Goal: Task Accomplishment & Management: Complete application form

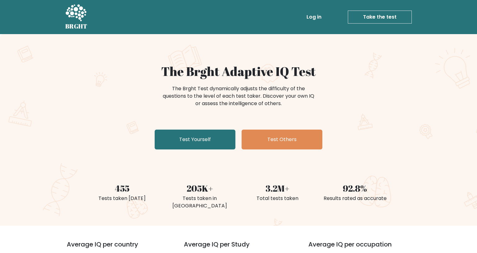
click at [188, 130] on div "The Brght Adaptive IQ Test The Brght Test dynamically adjusts the difficulty of…" at bounding box center [238, 108] width 311 height 88
click at [189, 136] on link "Test Yourself" at bounding box center [195, 140] width 81 height 20
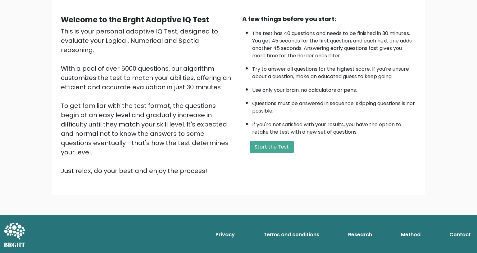
scroll to position [62, 0]
click at [263, 141] on button "Start the Test" at bounding box center [272, 147] width 44 height 12
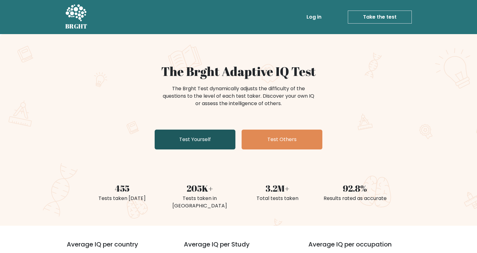
click at [197, 139] on link "Test Yourself" at bounding box center [195, 140] width 81 height 20
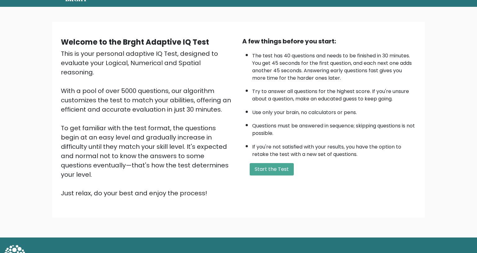
scroll to position [62, 0]
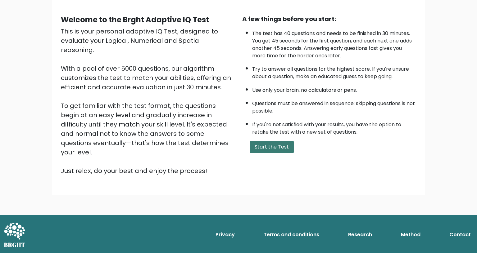
click at [259, 141] on button "Start the Test" at bounding box center [272, 147] width 44 height 12
click at [268, 139] on div "A few things before you start: The test has 40 questions and needs to be finish…" at bounding box center [329, 95] width 181 height 162
click at [268, 141] on button "Start the Test" at bounding box center [272, 147] width 44 height 12
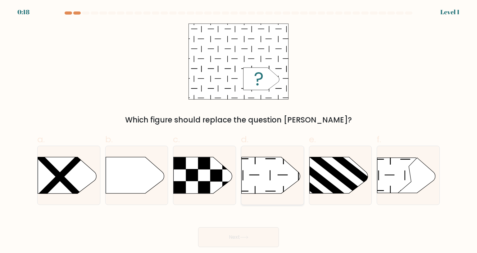
click at [266, 157] on icon at bounding box center [271, 175] width 58 height 36
click at [239, 131] on input "d." at bounding box center [239, 129] width 0 height 4
radio input "true"
click at [240, 228] on button "Next" at bounding box center [238, 238] width 81 height 20
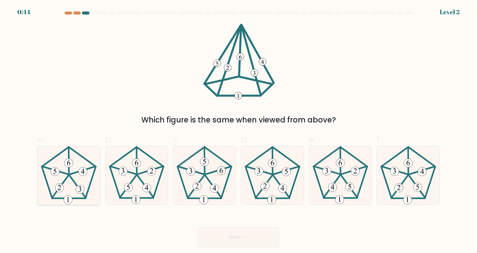
click at [75, 146] on icon at bounding box center [68, 175] width 58 height 58
click at [239, 131] on input "a." at bounding box center [239, 129] width 0 height 4
radio input "true"
click at [251, 228] on button "Next" at bounding box center [238, 238] width 81 height 20
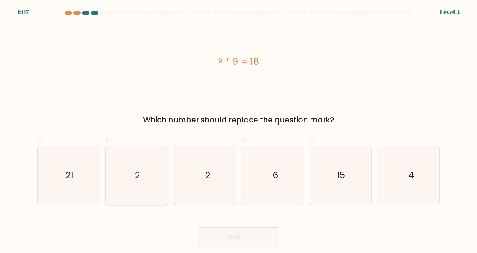
drag, startPoint x: 148, startPoint y: 139, endPoint x: 156, endPoint y: 144, distance: 9.9
click at [148, 146] on icon "2" at bounding box center [136, 175] width 58 height 58
click at [239, 131] on input "b. 2" at bounding box center [239, 129] width 0 height 4
radio input "true"
click at [243, 228] on button "Next" at bounding box center [238, 238] width 81 height 20
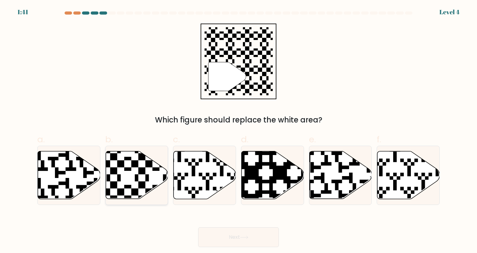
click at [130, 152] on icon at bounding box center [137, 176] width 62 height 48
click at [239, 131] on input "b." at bounding box center [239, 129] width 0 height 4
radio input "true"
click at [260, 228] on button "Next" at bounding box center [238, 238] width 81 height 20
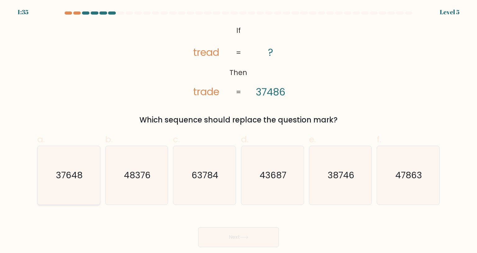
click at [77, 169] on text "37648" at bounding box center [69, 175] width 27 height 12
click at [239, 131] on input "a. 37648" at bounding box center [239, 129] width 0 height 4
radio input "true"
click at [207, 228] on button "Next" at bounding box center [238, 238] width 81 height 20
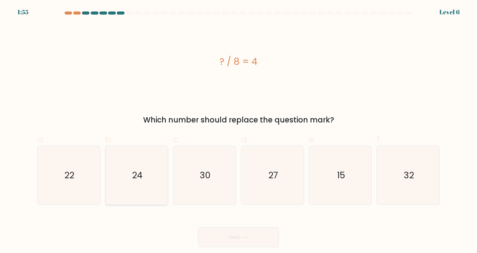
click at [131, 146] on icon "24" at bounding box center [136, 175] width 58 height 58
click at [239, 131] on input "b. 24" at bounding box center [239, 129] width 0 height 4
radio input "true"
click at [225, 228] on button "Next" at bounding box center [238, 238] width 81 height 20
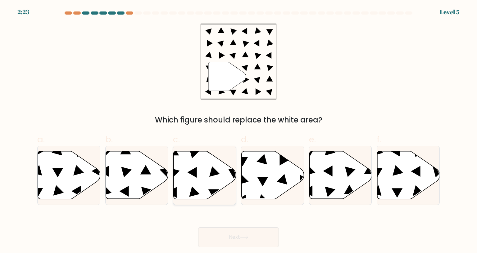
click at [191, 152] on icon at bounding box center [205, 176] width 62 height 48
click at [239, 131] on input "c." at bounding box center [239, 129] width 0 height 4
radio input "true"
click at [267, 152] on icon at bounding box center [273, 176] width 62 height 48
click at [239, 131] on input "d." at bounding box center [239, 129] width 0 height 4
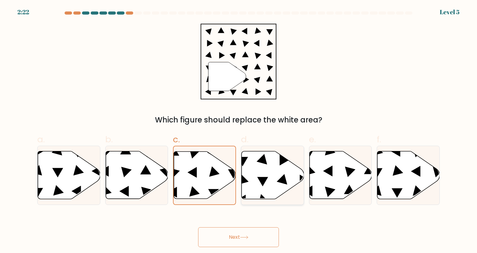
radio input "true"
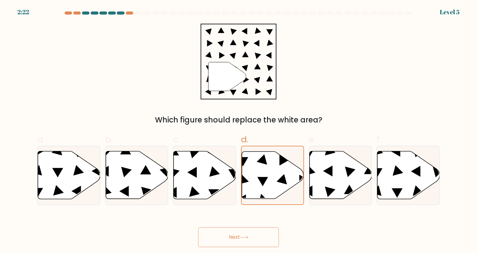
click at [237, 228] on button "Next" at bounding box center [238, 238] width 81 height 20
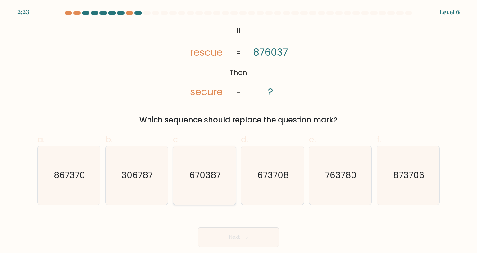
click at [204, 169] on text "670387" at bounding box center [204, 175] width 31 height 12
click at [239, 131] on input "c. 670387" at bounding box center [239, 129] width 0 height 4
radio input "true"
click at [228, 228] on button "Next" at bounding box center [238, 238] width 81 height 20
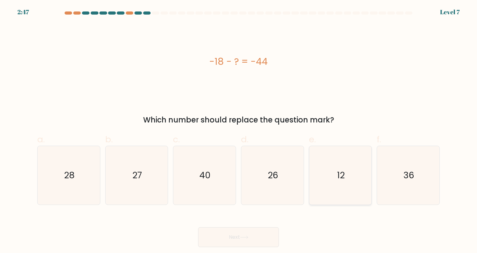
click at [353, 146] on icon "12" at bounding box center [340, 175] width 58 height 58
click at [239, 131] on input "e. 12" at bounding box center [239, 129] width 0 height 4
radio input "true"
click at [243, 228] on button "Next" at bounding box center [238, 238] width 81 height 20
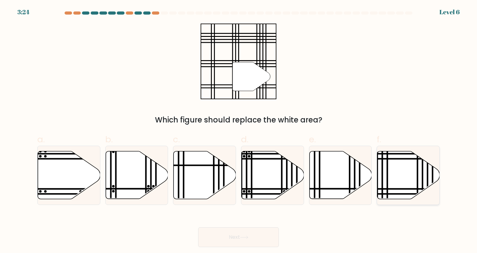
drag, startPoint x: 393, startPoint y: 141, endPoint x: 389, endPoint y: 141, distance: 4.0
click at [393, 152] on icon at bounding box center [408, 176] width 62 height 48
click at [239, 131] on input "f." at bounding box center [239, 129] width 0 height 4
radio input "true"
click at [250, 228] on button "Next" at bounding box center [238, 238] width 81 height 20
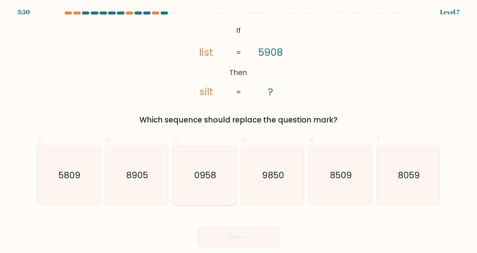
click at [203, 169] on text "0958" at bounding box center [205, 175] width 22 height 12
click at [239, 128] on input "c. 0958" at bounding box center [239, 129] width 0 height 4
radio input "true"
click at [213, 228] on button "Next" at bounding box center [238, 238] width 81 height 20
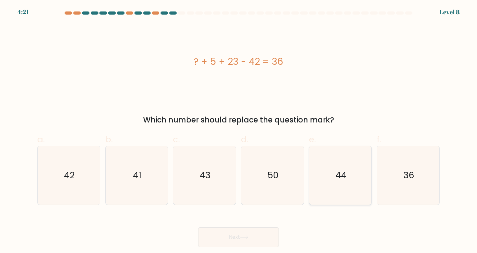
drag, startPoint x: 406, startPoint y: 143, endPoint x: 309, endPoint y: 149, distance: 96.4
click at [405, 146] on icon "36" at bounding box center [408, 175] width 58 height 58
click at [239, 131] on input "f. 36" at bounding box center [239, 129] width 0 height 4
radio input "true"
click at [258, 228] on button "Next" at bounding box center [238, 238] width 81 height 20
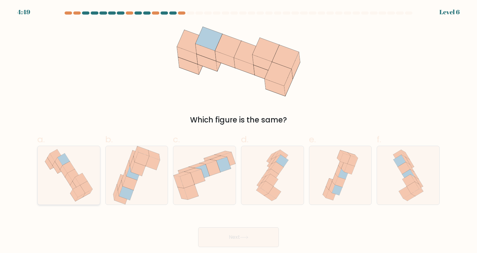
click at [84, 146] on icon at bounding box center [69, 175] width 56 height 58
click at [239, 127] on input "a." at bounding box center [239, 129] width 0 height 4
radio input "true"
click at [243, 228] on button "Next" at bounding box center [238, 238] width 81 height 20
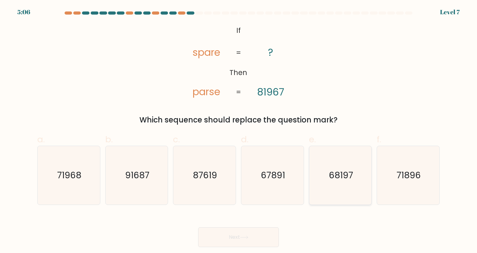
click at [343, 149] on icon "68197" at bounding box center [340, 175] width 58 height 58
click at [239, 131] on input "e. 68197" at bounding box center [239, 129] width 0 height 4
radio input "true"
click at [246, 236] on icon at bounding box center [244, 237] width 8 height 3
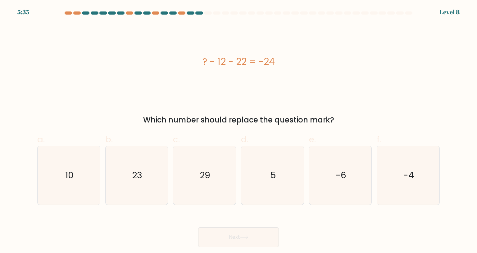
click at [32, 112] on form "a. 5" at bounding box center [238, 129] width 477 height 236
click at [67, 146] on icon "10" at bounding box center [68, 175] width 58 height 58
click at [239, 127] on input "a. 10" at bounding box center [239, 129] width 0 height 4
radio input "true"
click at [236, 228] on button "Next" at bounding box center [238, 238] width 81 height 20
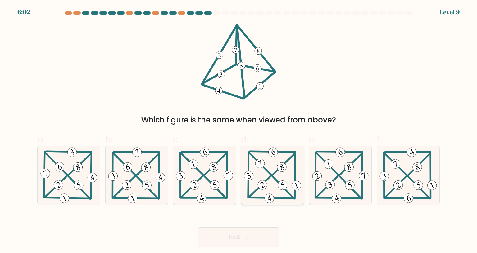
click at [287, 146] on icon at bounding box center [273, 175] width 60 height 58
click at [239, 131] on input "d." at bounding box center [239, 129] width 0 height 4
radio input "true"
click at [250, 228] on button "Next" at bounding box center [238, 238] width 81 height 20
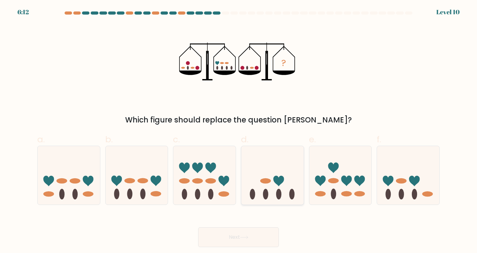
click at [269, 150] on icon at bounding box center [272, 176] width 62 height 52
click at [239, 131] on input "d." at bounding box center [239, 129] width 0 height 4
radio input "true"
click at [248, 228] on button "Next" at bounding box center [238, 238] width 81 height 20
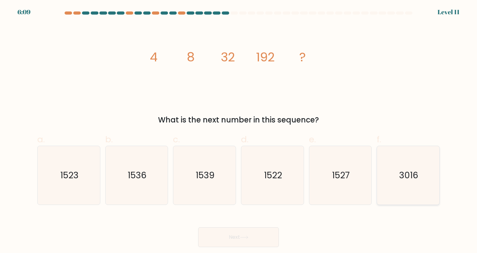
click at [406, 156] on icon "3016" at bounding box center [408, 175] width 58 height 58
click at [239, 131] on input "f. 3016" at bounding box center [239, 129] width 0 height 4
radio input "true"
click at [255, 228] on button "Next" at bounding box center [238, 238] width 81 height 20
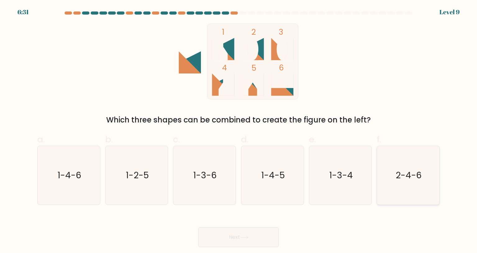
click at [401, 146] on icon "2-4-6" at bounding box center [408, 175] width 58 height 58
click at [239, 131] on input "f. 2-4-6" at bounding box center [239, 129] width 0 height 4
radio input "true"
click at [256, 228] on button "Next" at bounding box center [238, 238] width 81 height 20
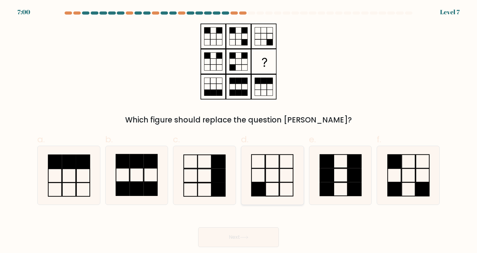
click at [276, 169] on rect at bounding box center [272, 176] width 13 height 14
click at [239, 131] on input "d." at bounding box center [239, 129] width 0 height 4
radio input "true"
click at [227, 228] on button "Next" at bounding box center [238, 238] width 81 height 20
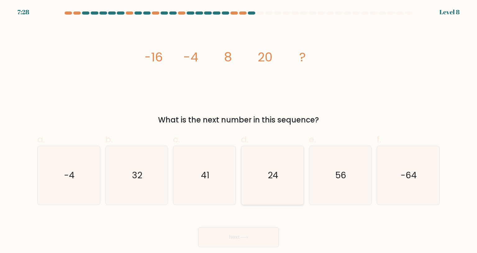
click at [267, 146] on icon "24" at bounding box center [272, 175] width 58 height 58
click at [239, 131] on input "d. 24" at bounding box center [239, 129] width 0 height 4
radio input "true"
click at [241, 228] on button "Next" at bounding box center [238, 238] width 81 height 20
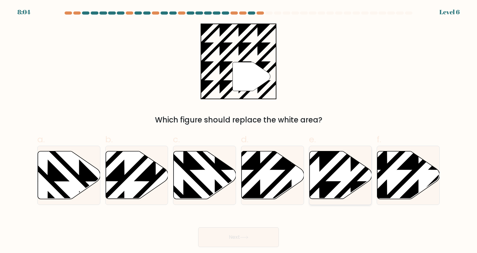
click at [324, 141] on icon at bounding box center [320, 150] width 126 height 126
click at [239, 131] on input "e." at bounding box center [239, 129] width 0 height 4
radio input "true"
click at [241, 228] on button "Next" at bounding box center [238, 238] width 81 height 20
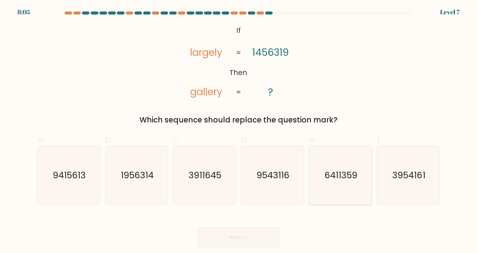
click at [335, 169] on text "6411359" at bounding box center [341, 175] width 33 height 12
click at [239, 131] on input "e. 6411359" at bounding box center [239, 129] width 0 height 4
radio input "true"
click at [255, 228] on button "Next" at bounding box center [238, 238] width 81 height 20
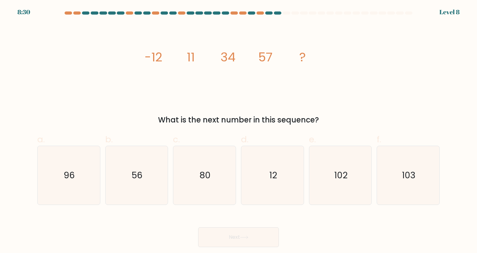
drag, startPoint x: 327, startPoint y: 135, endPoint x: 242, endPoint y: 190, distance: 101.1
click at [327, 146] on icon "102" at bounding box center [340, 175] width 58 height 58
click at [239, 131] on input "e. 102" at bounding box center [239, 129] width 0 height 4
radio input "true"
click at [240, 228] on button "Next" at bounding box center [238, 238] width 81 height 20
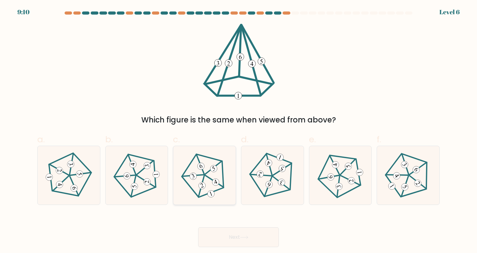
click at [199, 152] on icon at bounding box center [204, 175] width 47 height 47
click at [239, 131] on input "c." at bounding box center [239, 129] width 0 height 4
radio input "true"
click at [229, 228] on button "Next" at bounding box center [238, 238] width 81 height 20
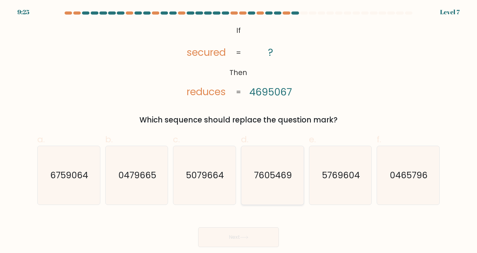
click at [283, 146] on icon "7605469" at bounding box center [272, 175] width 58 height 58
click at [239, 131] on input "d. 7605469" at bounding box center [239, 129] width 0 height 4
radio input "true"
click at [260, 228] on button "Next" at bounding box center [238, 238] width 81 height 20
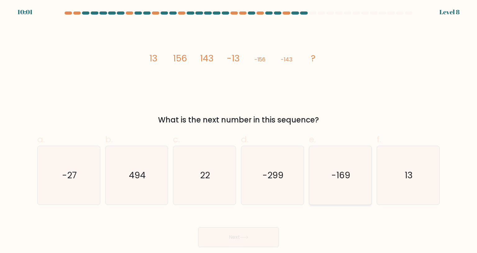
click at [330, 146] on icon "-169" at bounding box center [340, 175] width 58 height 58
click at [239, 131] on input "e. -169" at bounding box center [239, 129] width 0 height 4
radio input "true"
click at [253, 228] on button "Next" at bounding box center [238, 238] width 81 height 20
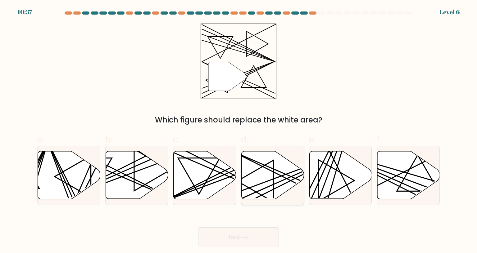
click at [270, 152] on icon at bounding box center [273, 176] width 62 height 48
click at [239, 131] on input "d." at bounding box center [239, 129] width 0 height 4
radio input "true"
click at [226, 228] on button "Next" at bounding box center [238, 238] width 81 height 20
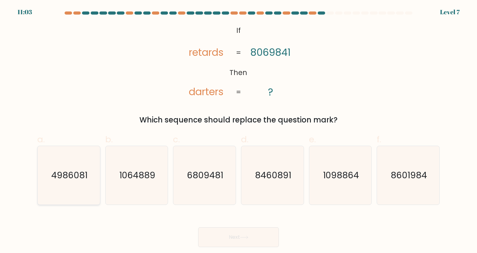
click at [80, 146] on icon "4986081" at bounding box center [68, 175] width 58 height 58
click at [239, 131] on input "a. 4986081" at bounding box center [239, 129] width 0 height 4
radio input "true"
click at [220, 228] on button "Next" at bounding box center [238, 238] width 81 height 20
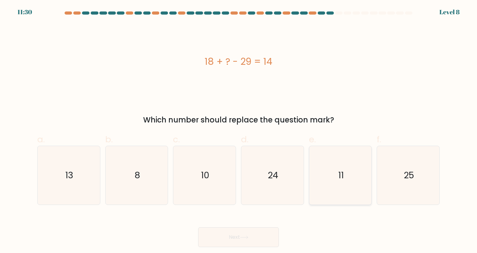
click at [351, 146] on icon "11" at bounding box center [340, 175] width 58 height 58
click at [239, 131] on input "e. 11" at bounding box center [239, 129] width 0 height 4
radio input "true"
click at [239, 228] on button "Next" at bounding box center [238, 238] width 81 height 20
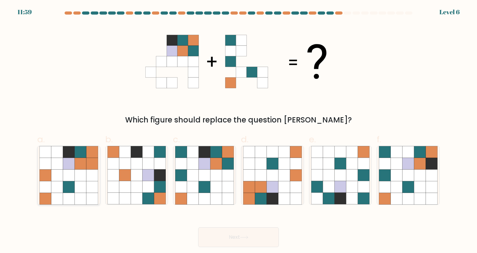
click at [63, 158] on icon at bounding box center [69, 164] width 12 height 12
click at [239, 127] on input "a." at bounding box center [239, 129] width 0 height 4
radio input "true"
click at [233, 228] on button "Next" at bounding box center [238, 238] width 81 height 20
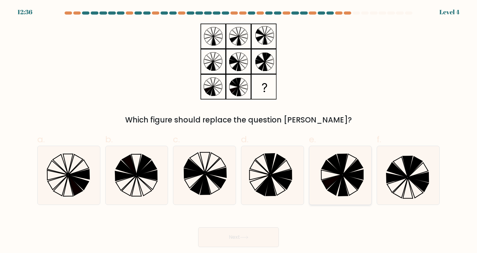
click at [339, 175] on icon at bounding box center [335, 185] width 15 height 20
click at [239, 131] on input "e." at bounding box center [239, 129] width 0 height 4
radio input "true"
click at [259, 228] on button "Next" at bounding box center [238, 238] width 81 height 20
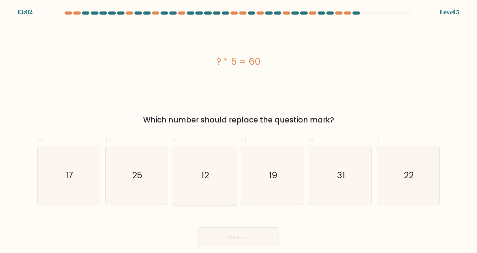
click at [220, 146] on icon "12" at bounding box center [204, 175] width 58 height 58
click at [239, 127] on input "c. 12" at bounding box center [239, 129] width 0 height 4
radio input "true"
click at [222, 228] on button "Next" at bounding box center [238, 238] width 81 height 20
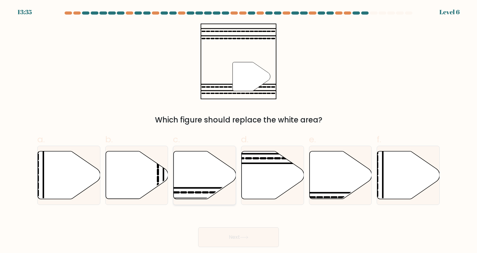
click at [200, 152] on icon at bounding box center [205, 176] width 62 height 48
click at [239, 131] on input "c." at bounding box center [239, 129] width 0 height 4
radio input "true"
click at [230, 228] on button "Next" at bounding box center [238, 238] width 81 height 20
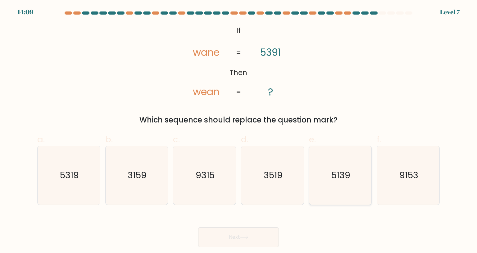
click at [349, 169] on text "5139" at bounding box center [340, 175] width 19 height 12
click at [239, 131] on input "e. 5139" at bounding box center [239, 129] width 0 height 4
radio input "true"
click at [261, 228] on button "Next" at bounding box center [238, 238] width 81 height 20
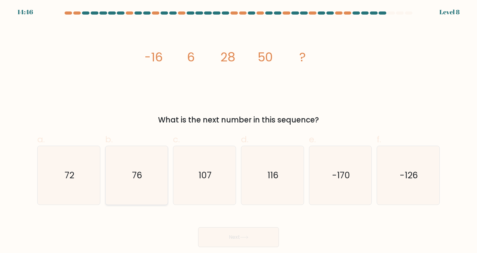
click at [135, 169] on text "76" at bounding box center [137, 175] width 10 height 12
click at [239, 131] on input "b. 76" at bounding box center [239, 129] width 0 height 4
radio input "true"
click at [227, 228] on button "Next" at bounding box center [238, 238] width 81 height 20
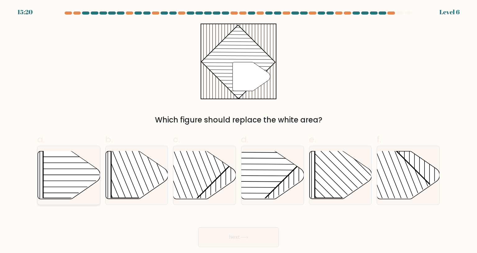
click at [70, 131] on rect at bounding box center [87, 153] width 89 height 89
click at [239, 131] on input "a." at bounding box center [239, 129] width 0 height 4
radio input "true"
click at [223, 228] on button "Next" at bounding box center [238, 238] width 81 height 20
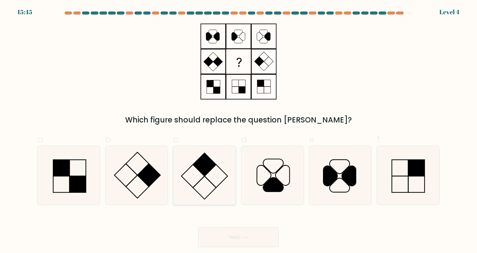
click at [209, 146] on icon at bounding box center [204, 175] width 58 height 58
click at [239, 131] on input "c." at bounding box center [239, 129] width 0 height 4
radio input "true"
click at [243, 228] on button "Next" at bounding box center [238, 238] width 81 height 20
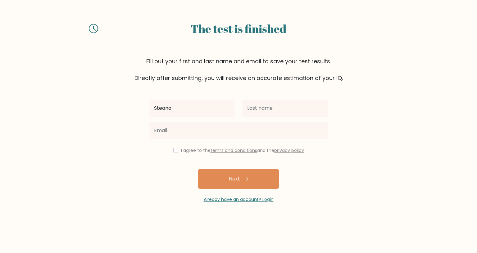
click at [157, 109] on input "Steano" at bounding box center [192, 108] width 86 height 17
click at [159, 108] on input "Steano" at bounding box center [192, 108] width 86 height 17
type input "[PERSON_NAME]"
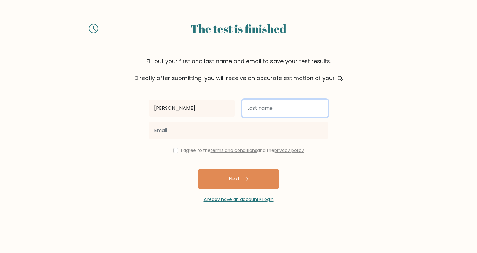
click at [255, 107] on input "text" at bounding box center [285, 108] width 86 height 17
type input "Sierra"
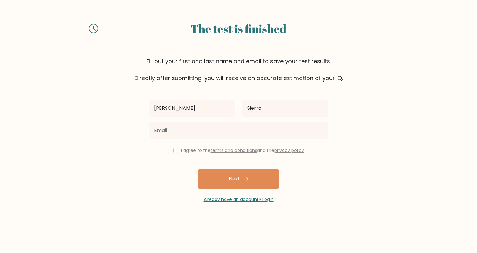
click at [171, 154] on div "[PERSON_NAME] I agree to the terms and conditions and the privacy policy Next A…" at bounding box center [238, 142] width 186 height 121
click at [173, 151] on input "checkbox" at bounding box center [175, 150] width 5 height 5
checkbox input "true"
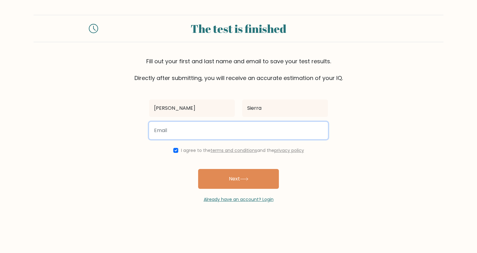
click at [178, 136] on input "email" at bounding box center [238, 130] width 179 height 17
type input "[EMAIL_ADDRESS][DOMAIN_NAME]"
click at [198, 169] on button "Next" at bounding box center [238, 179] width 81 height 20
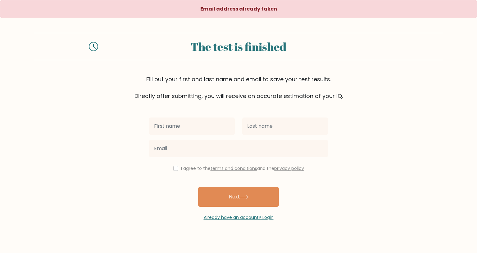
click at [189, 129] on input "text" at bounding box center [192, 126] width 86 height 17
type input "[PERSON_NAME]"
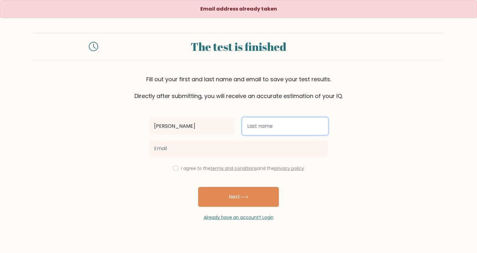
click at [256, 127] on input "text" at bounding box center [285, 126] width 86 height 17
type input "Sierra"
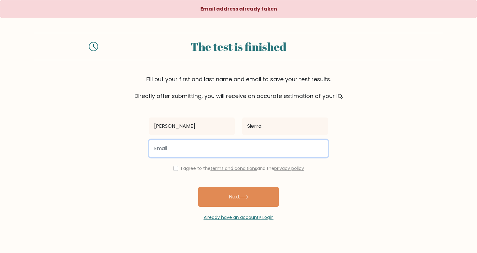
click at [228, 145] on input "email" at bounding box center [238, 148] width 179 height 17
click at [228, 149] on input "email" at bounding box center [238, 148] width 179 height 17
type input "meteoid3000@gmail.com"
click at [198, 187] on button "Next" at bounding box center [238, 197] width 81 height 20
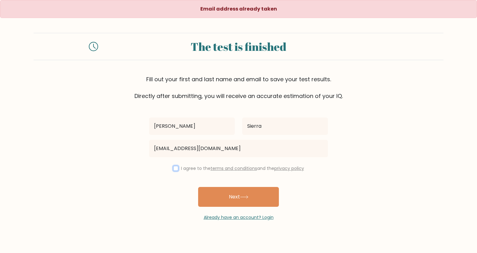
click at [173, 169] on input "checkbox" at bounding box center [175, 168] width 5 height 5
checkbox input "true"
click at [219, 195] on button "Next" at bounding box center [238, 197] width 81 height 20
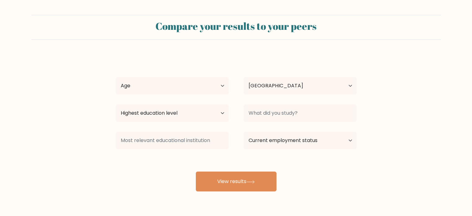
select select "PH"
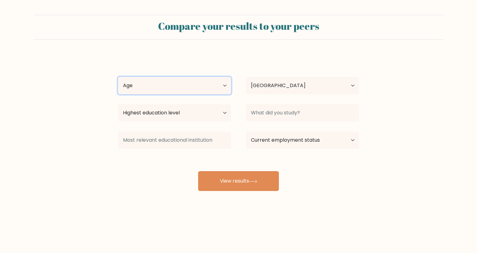
click at [195, 87] on select "Age Under [DEMOGRAPHIC_DATA] [DEMOGRAPHIC_DATA] [DEMOGRAPHIC_DATA] [DEMOGRAPHIC…" at bounding box center [174, 85] width 113 height 17
select select "25_34"
click at [118, 77] on select "Age Under 18 years old 18-24 years old 25-34 years old 35-44 years old 45-54 ye…" at bounding box center [174, 85] width 113 height 17
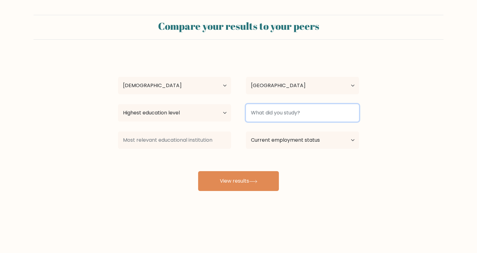
click at [267, 112] on input at bounding box center [302, 112] width 113 height 17
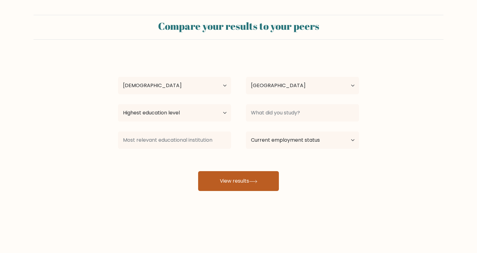
click at [232, 178] on button "View results" at bounding box center [238, 181] width 81 height 20
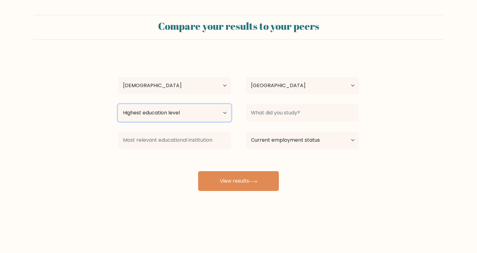
click at [178, 113] on select "Highest education level No schooling Primary Lower Secondary Upper Secondary Oc…" at bounding box center [174, 112] width 113 height 17
select select "bachelors_degree"
click at [118, 104] on select "Highest education level No schooling Primary Lower Secondary Upper Secondary Oc…" at bounding box center [174, 112] width 113 height 17
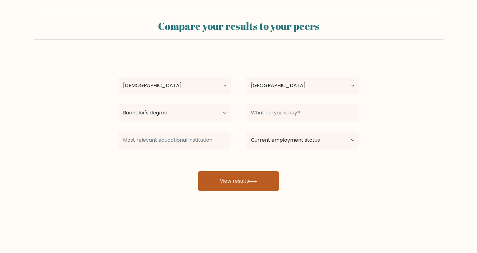
click at [230, 181] on button "View results" at bounding box center [238, 181] width 81 height 20
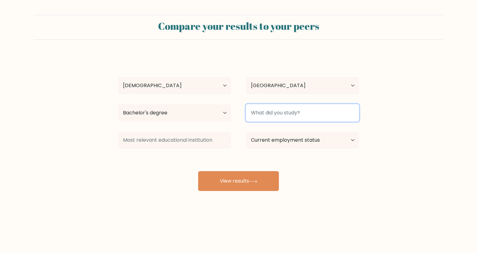
drag, startPoint x: 268, startPoint y: 108, endPoint x: 266, endPoint y: 112, distance: 4.7
click at [267, 108] on input at bounding box center [302, 112] width 113 height 17
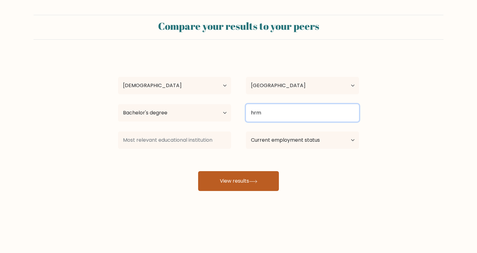
type input "hrm"
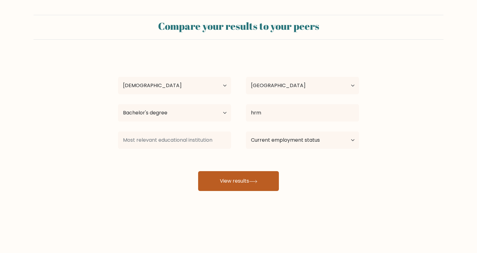
click at [232, 180] on button "View results" at bounding box center [238, 181] width 81 height 20
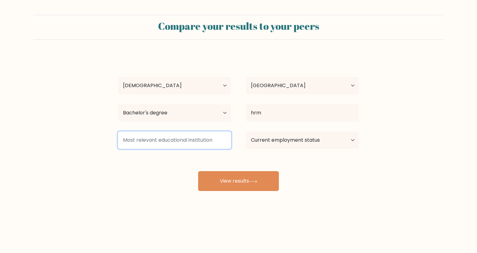
click at [196, 139] on input at bounding box center [174, 140] width 113 height 17
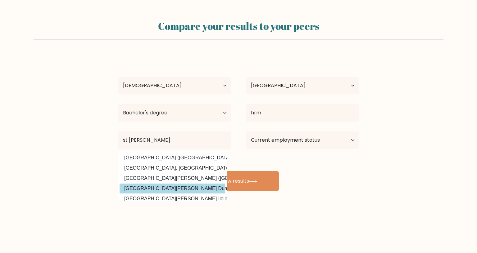
click at [187, 187] on option "St. Paul University Dumaguete (Philippines)" at bounding box center [173, 189] width 106 height 10
type input "[GEOGRAPHIC_DATA][PERSON_NAME] Dumaguete"
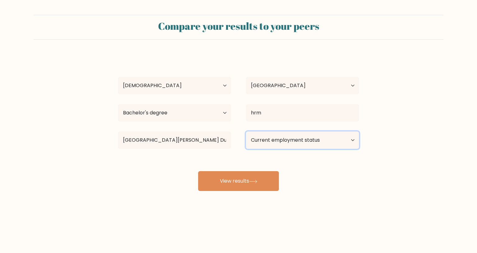
click at [275, 146] on select "Current employment status Employed Student Retired Other / prefer not to answer" at bounding box center [302, 140] width 113 height 17
select select "other"
click at [246, 132] on select "Current employment status Employed Student Retired Other / prefer not to answer" at bounding box center [302, 140] width 113 height 17
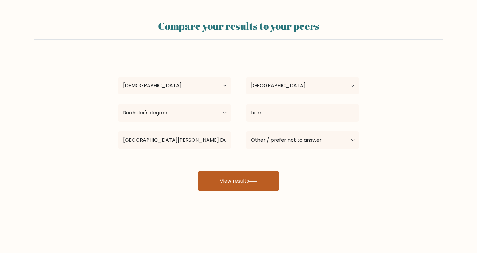
click at [262, 185] on button "View results" at bounding box center [238, 181] width 81 height 20
